Goal: Task Accomplishment & Management: Manage account settings

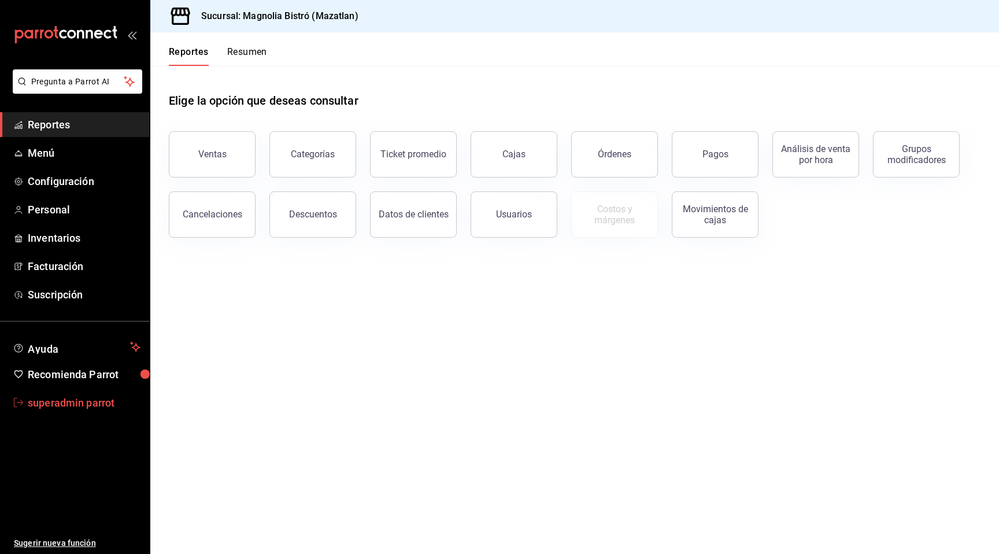
click at [98, 406] on span "superadmin parrot" at bounding box center [84, 403] width 113 height 16
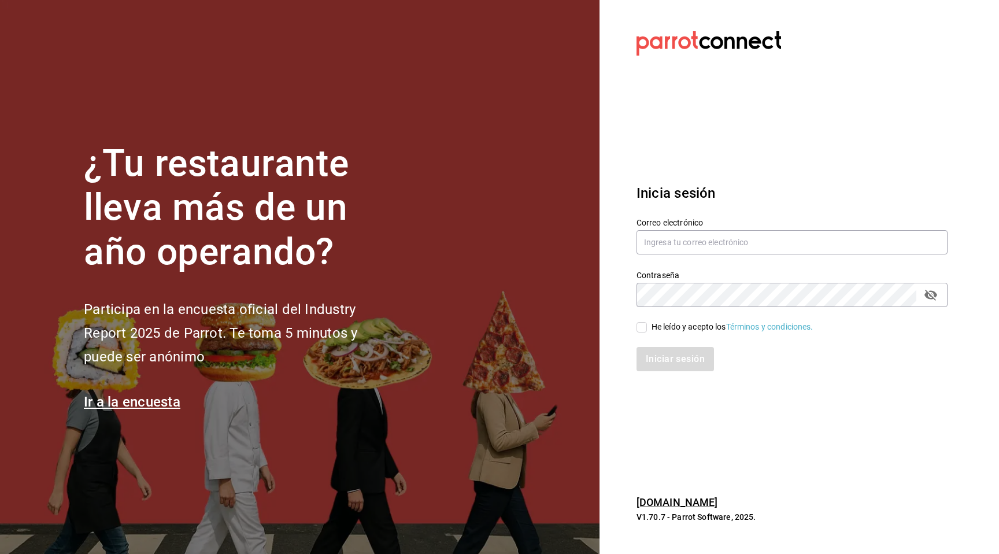
click at [723, 222] on label "Correo electrónico" at bounding box center [791, 222] width 311 height 8
click at [696, 235] on input "text" at bounding box center [791, 242] width 311 height 24
type input "ricardo@produccion.com"
click at [655, 335] on div "Iniciar sesión" at bounding box center [784, 352] width 325 height 38
click at [659, 330] on div "He leído y acepto los Términos y condiciones." at bounding box center [732, 327] width 162 height 12
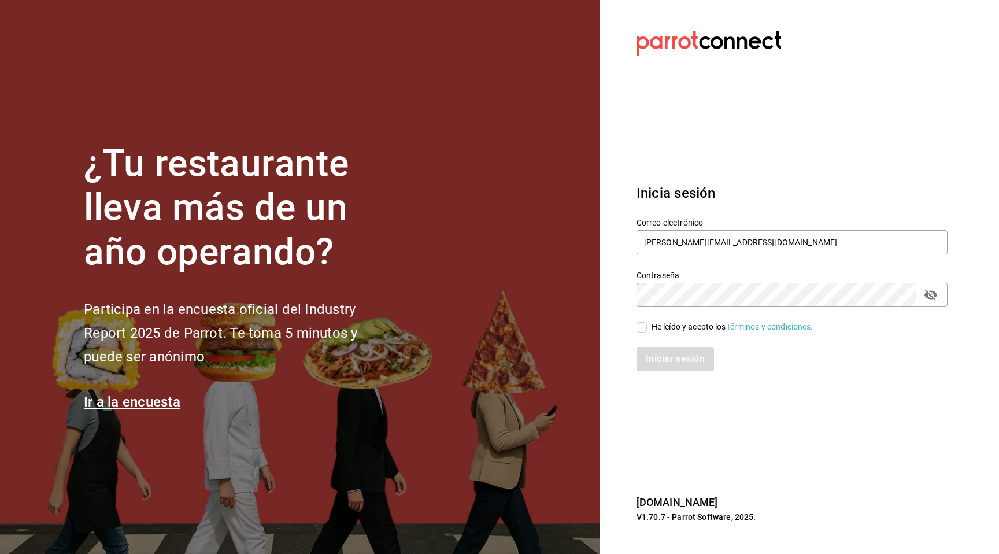
click at [647, 330] on input "He leído y acepto los Términos y condiciones." at bounding box center [641, 327] width 10 height 10
checkbox input "true"
click at [657, 353] on button "Iniciar sesión" at bounding box center [675, 359] width 79 height 24
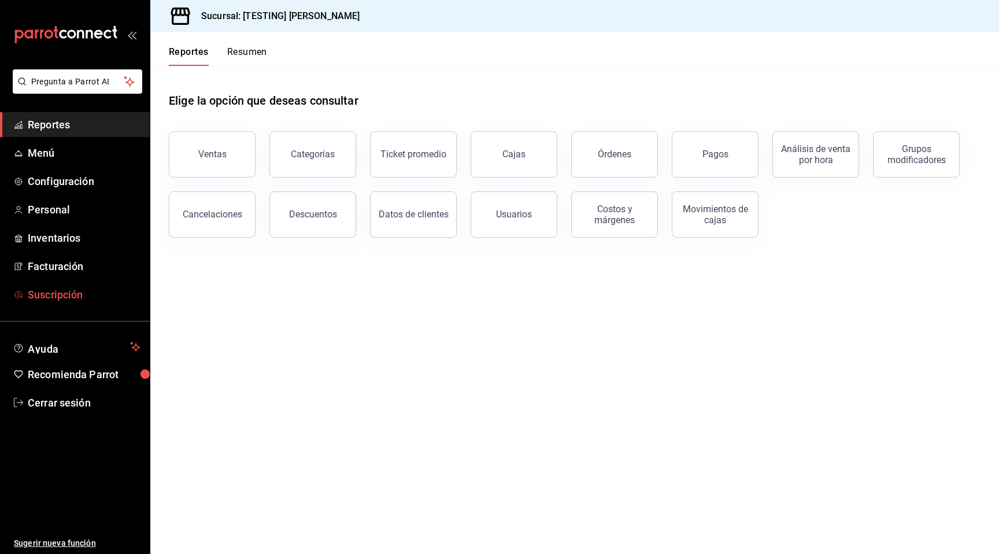
click at [73, 295] on span "Suscripción" at bounding box center [84, 295] width 113 height 16
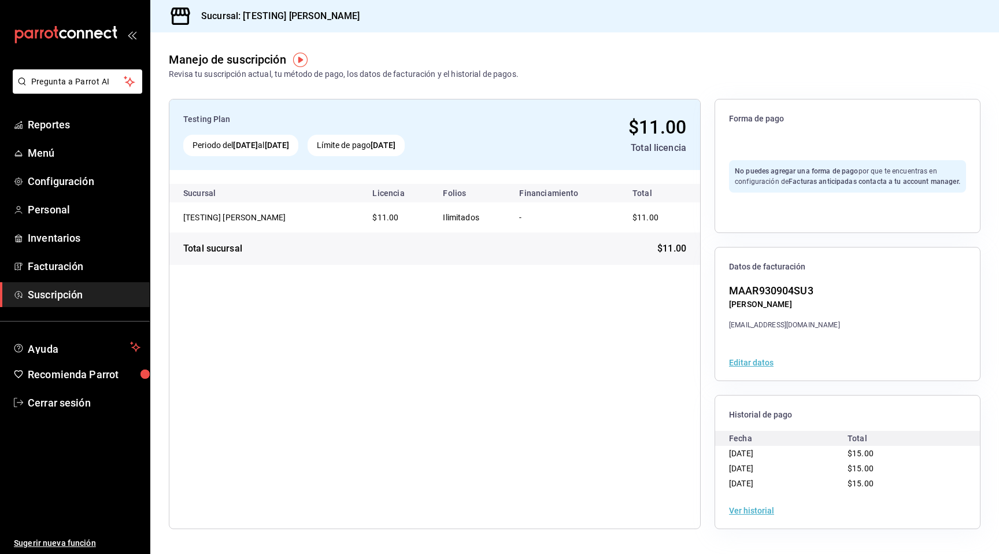
click at [788, 169] on strong "No puedes agregar una forma de pago" at bounding box center [797, 171] width 124 height 8
click at [266, 15] on h3 "Sucursal: [TESTING] [PERSON_NAME]" at bounding box center [276, 16] width 168 height 14
drag, startPoint x: 266, startPoint y: 15, endPoint x: 332, endPoint y: 22, distance: 65.7
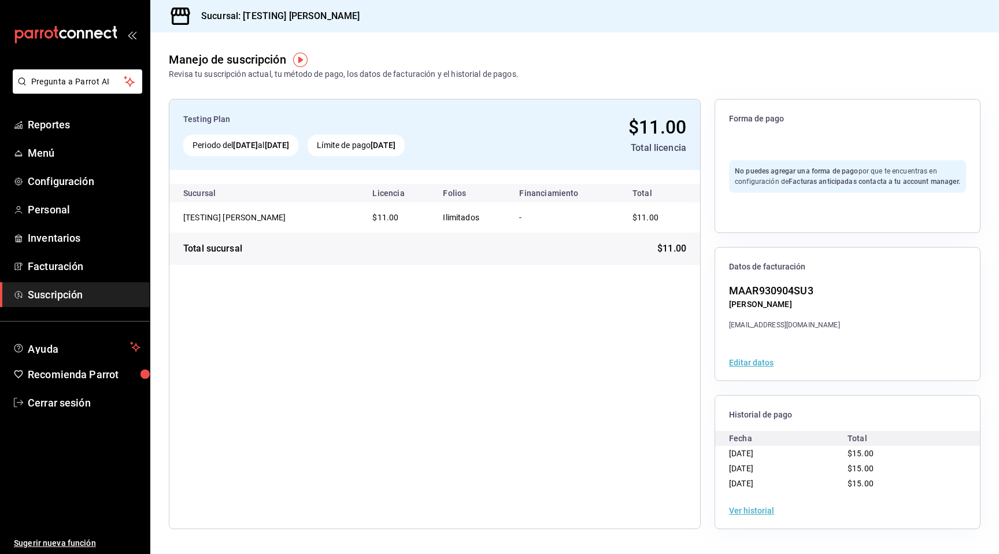
click at [332, 22] on h3 "Sucursal: [TESTING] [PERSON_NAME]" at bounding box center [276, 16] width 168 height 14
copy h3 "TESTING] Rick Manzanares"
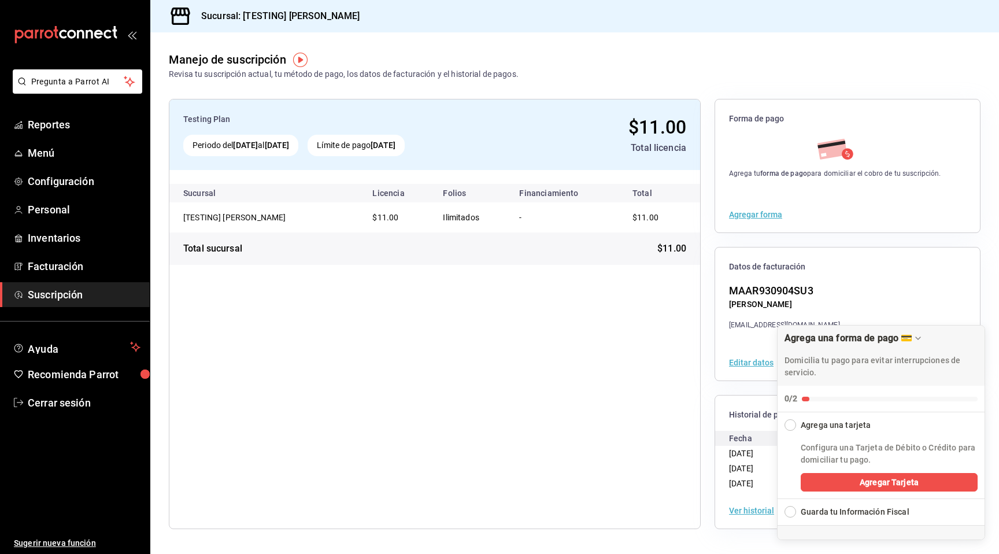
click at [754, 212] on button "Agregar forma" at bounding box center [755, 214] width 53 height 8
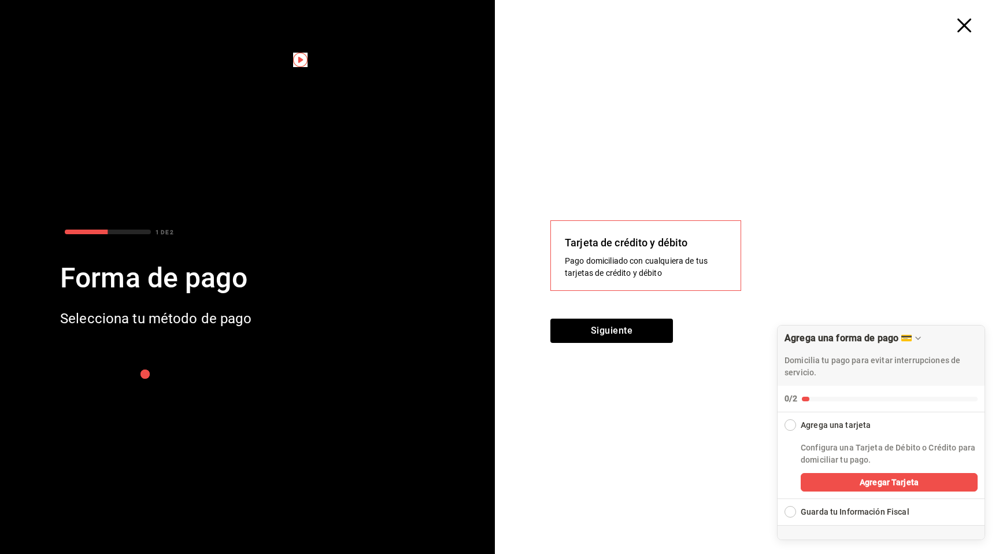
click at [955, 24] on div at bounding box center [751, 16] width 495 height 32
click at [961, 24] on icon "button" at bounding box center [964, 25] width 14 height 14
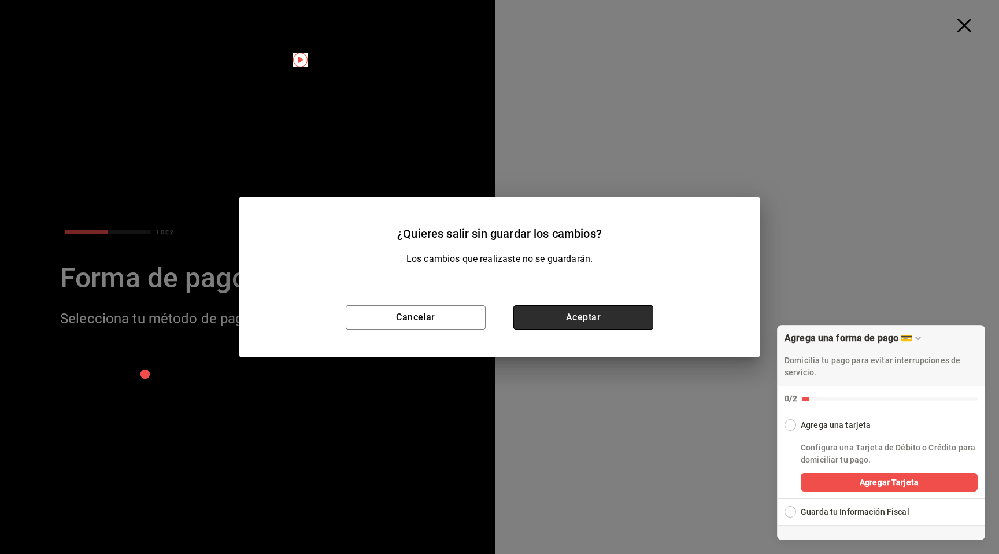
click at [630, 317] on button "Aceptar" at bounding box center [583, 317] width 140 height 24
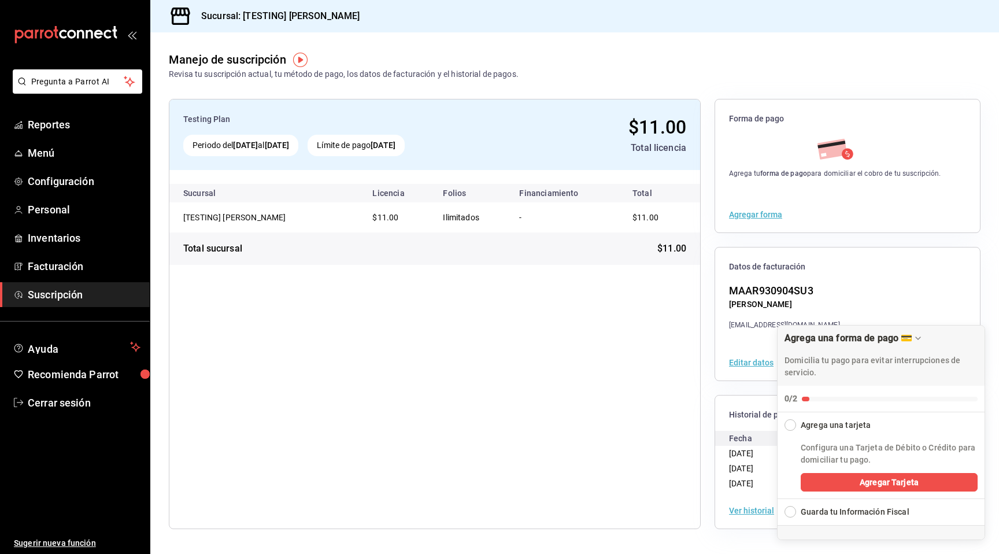
click at [405, 143] on div "Límite de pago 10 ene 2026" at bounding box center [355, 145] width 97 height 21
click at [754, 217] on button "Agregar forma" at bounding box center [755, 214] width 53 height 8
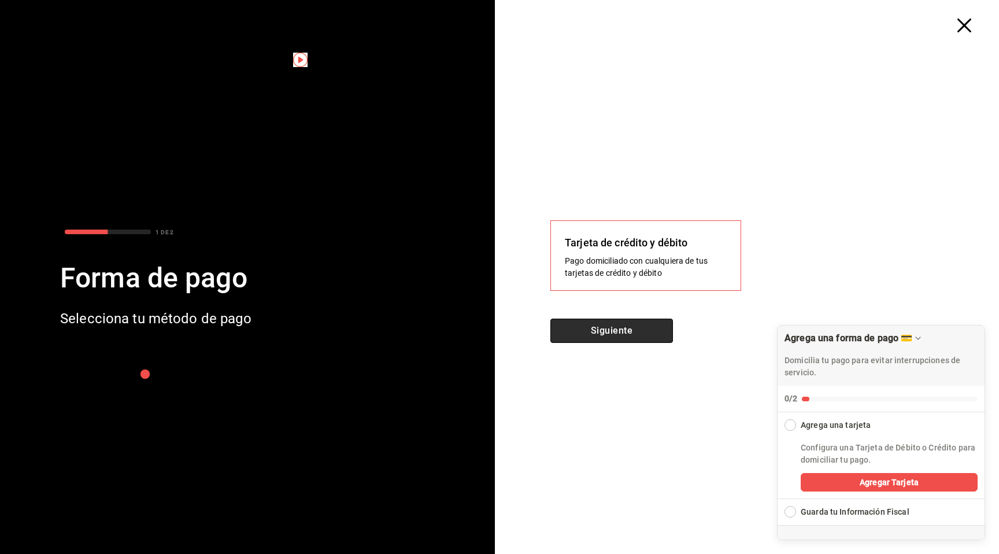
click at [628, 332] on button "Siguiente" at bounding box center [611, 330] width 123 height 24
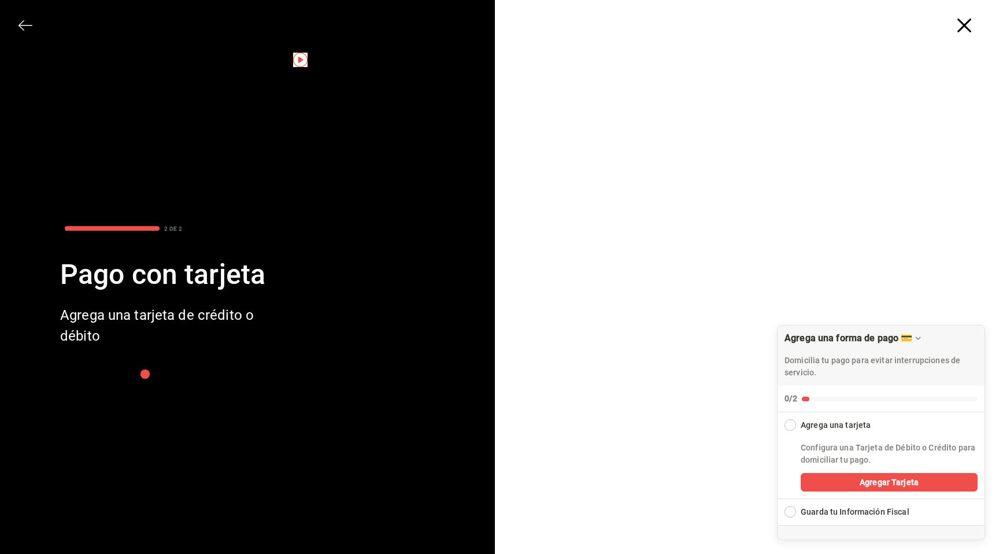
click at [954, 314] on div at bounding box center [751, 292] width 495 height 521
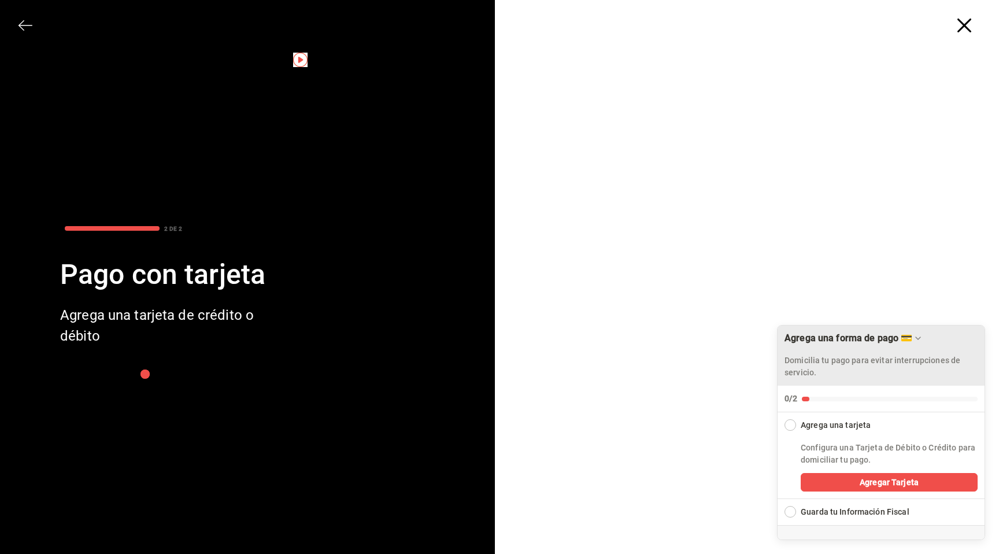
click at [937, 332] on div "Agrega una forma de pago 💳" at bounding box center [880, 338] width 193 height 12
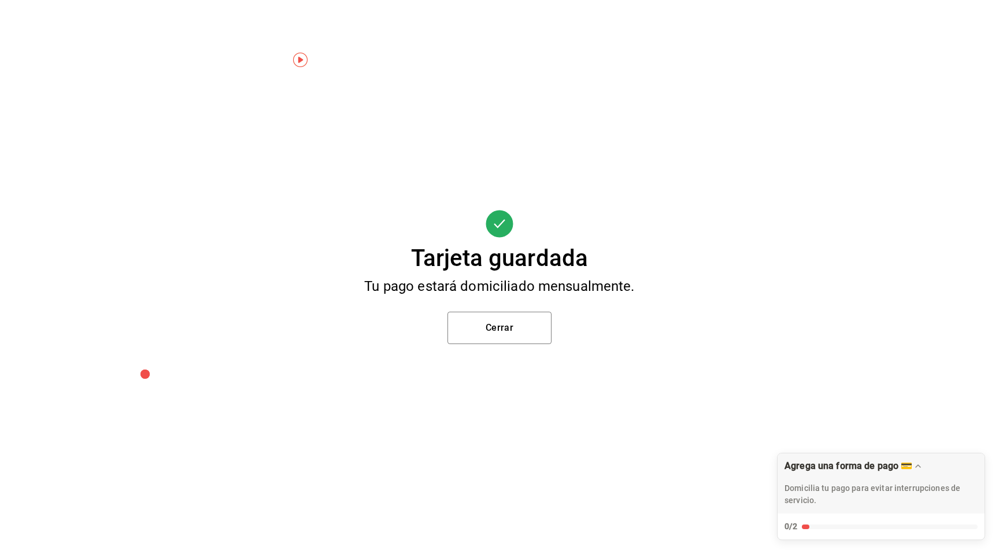
click at [514, 357] on div "Tarjeta guardada Tu pago estará domiciliado mensualmente. Cerrar" at bounding box center [499, 277] width 999 height 554
click at [514, 337] on button "Cerrar" at bounding box center [499, 327] width 104 height 32
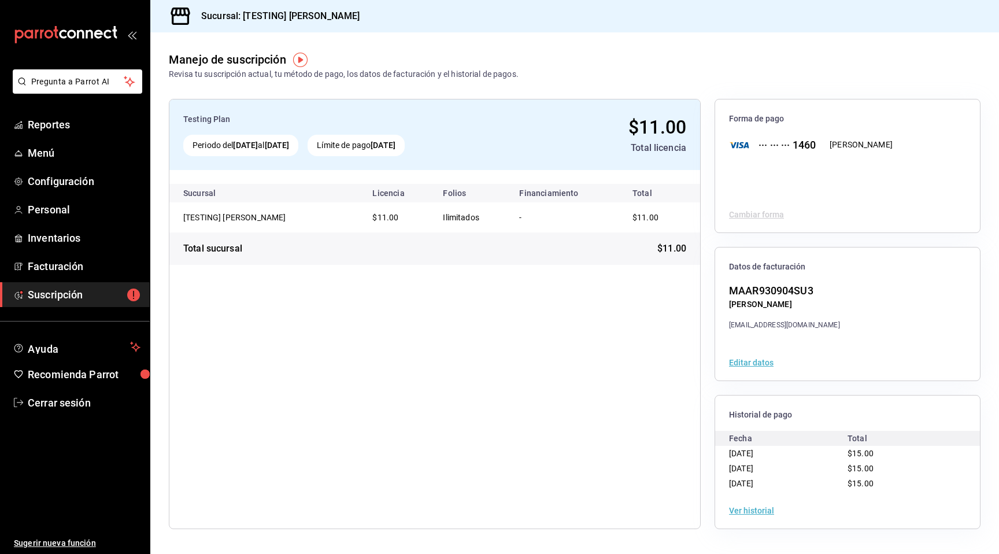
click at [745, 184] on div at bounding box center [847, 176] width 265 height 42
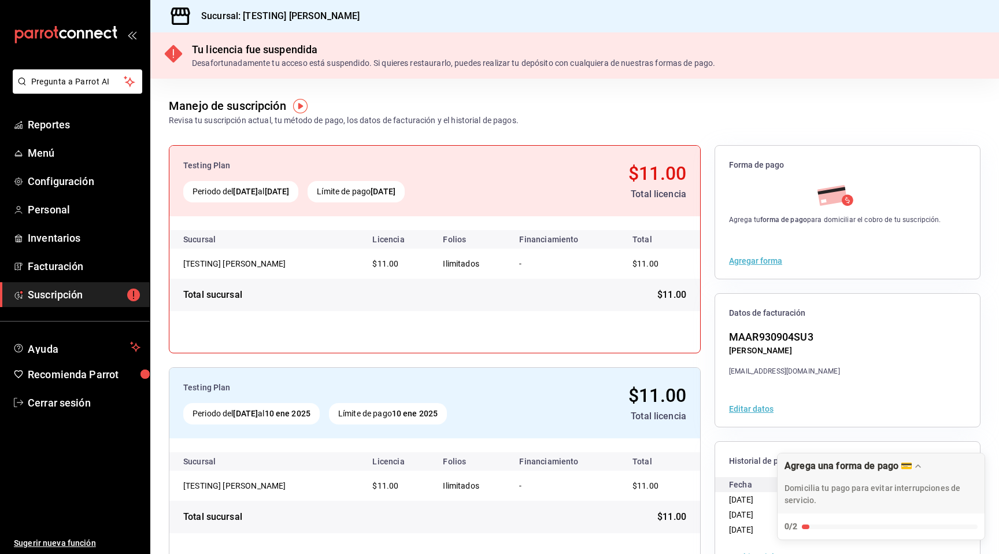
click at [769, 254] on div "Agregar forma" at bounding box center [847, 261] width 265 height 36
click at [753, 261] on button "Agregar forma" at bounding box center [755, 261] width 53 height 8
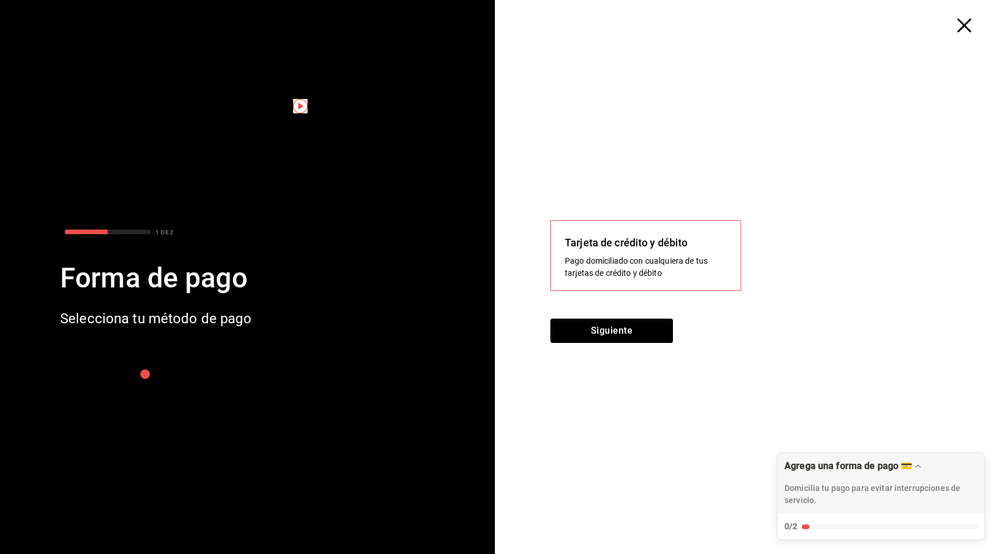
click at [627, 311] on div "Tarjeta de crédito y débito Pago domiciliado con cualquiera de tus tarjetas de …" at bounding box center [751, 292] width 495 height 521
click at [615, 321] on button "Siguiente" at bounding box center [611, 330] width 123 height 24
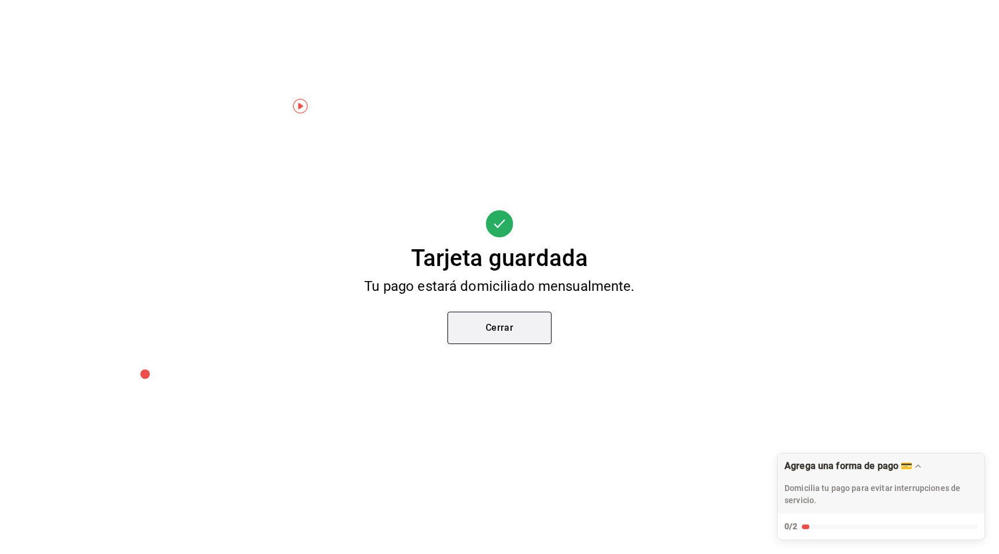
click at [542, 330] on button "Cerrar" at bounding box center [499, 327] width 104 height 32
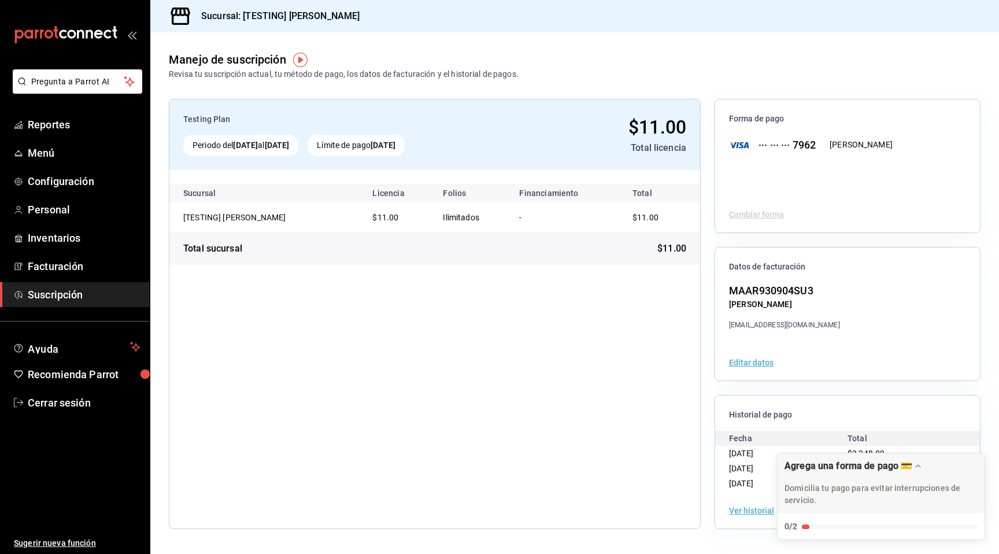
click at [112, 291] on span "Suscripción" at bounding box center [84, 295] width 113 height 16
